Goal: Navigation & Orientation: Find specific page/section

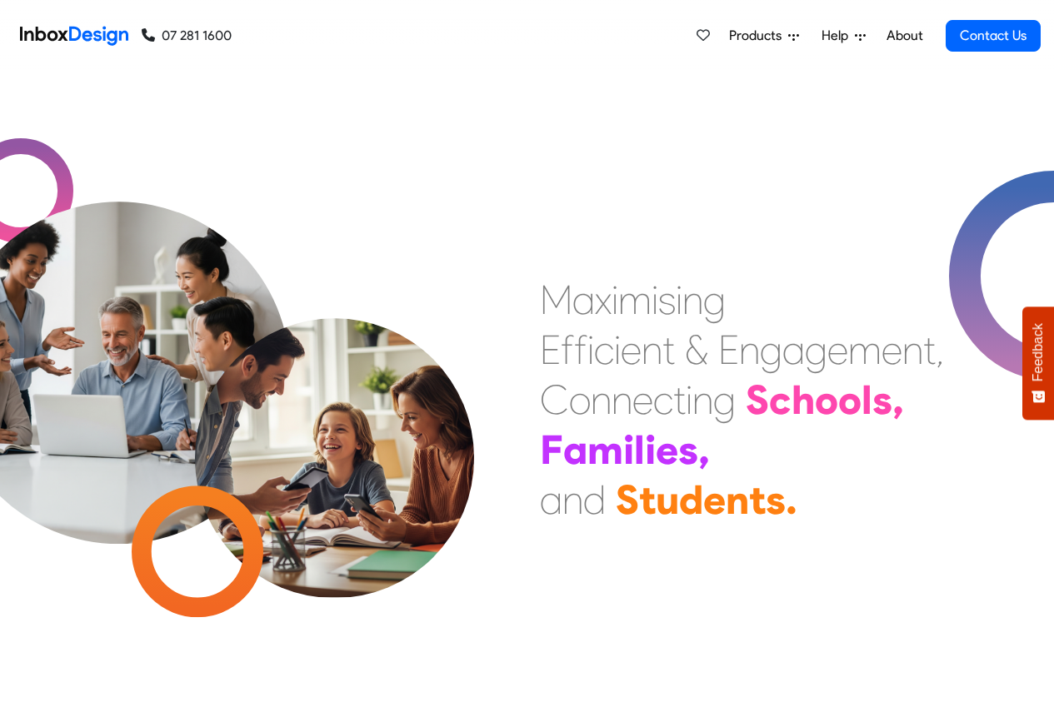
click at [905, 37] on link "About" at bounding box center [905, 35] width 46 height 33
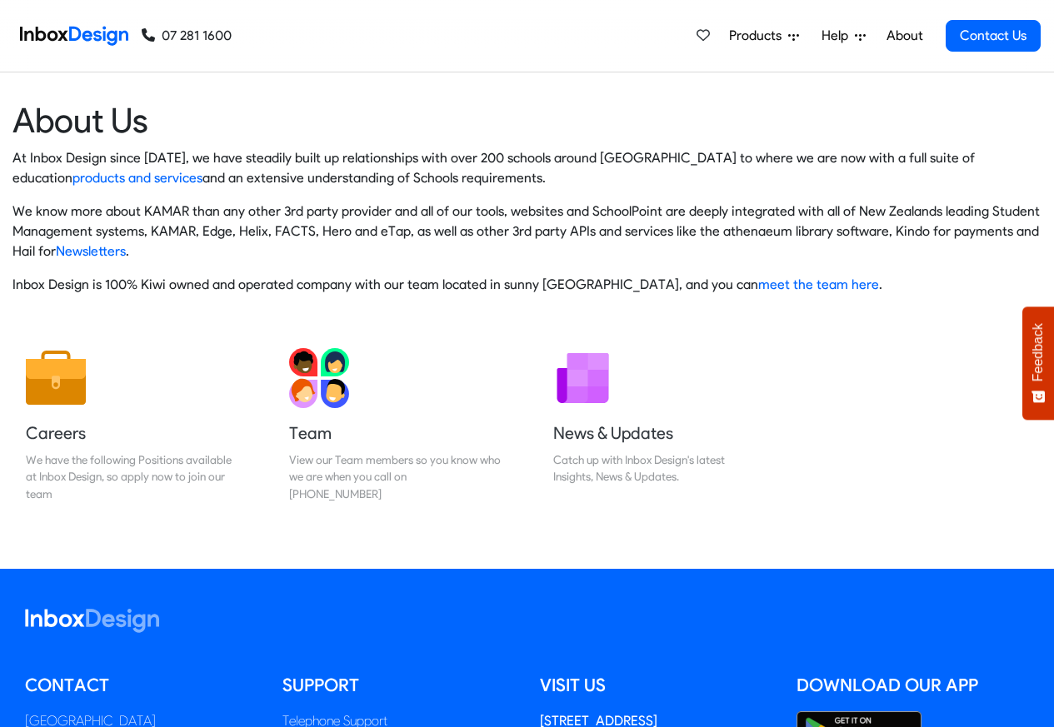
click at [80, 34] on img at bounding box center [74, 35] width 108 height 33
